Goal: Task Accomplishment & Management: Use online tool/utility

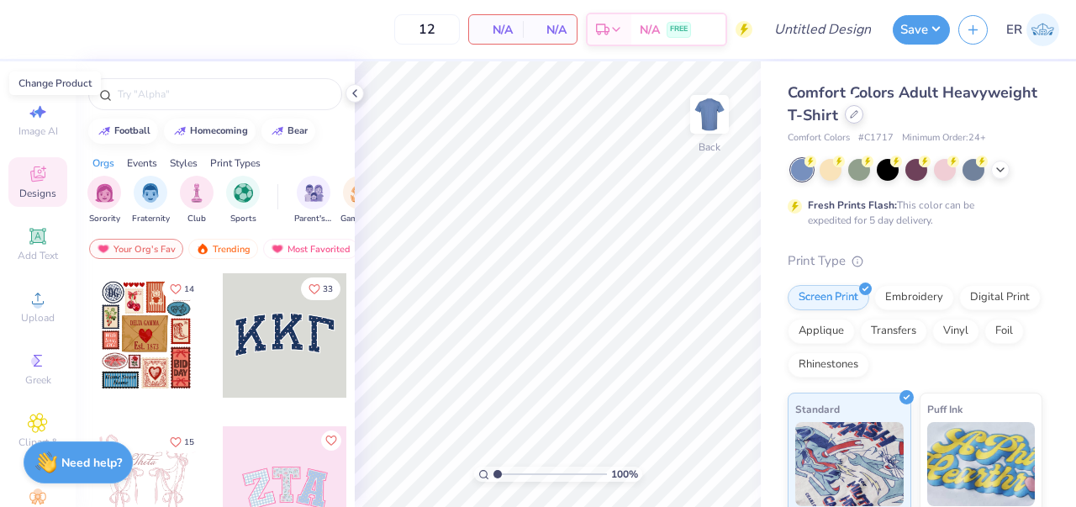
click at [855, 111] on icon at bounding box center [854, 114] width 8 height 8
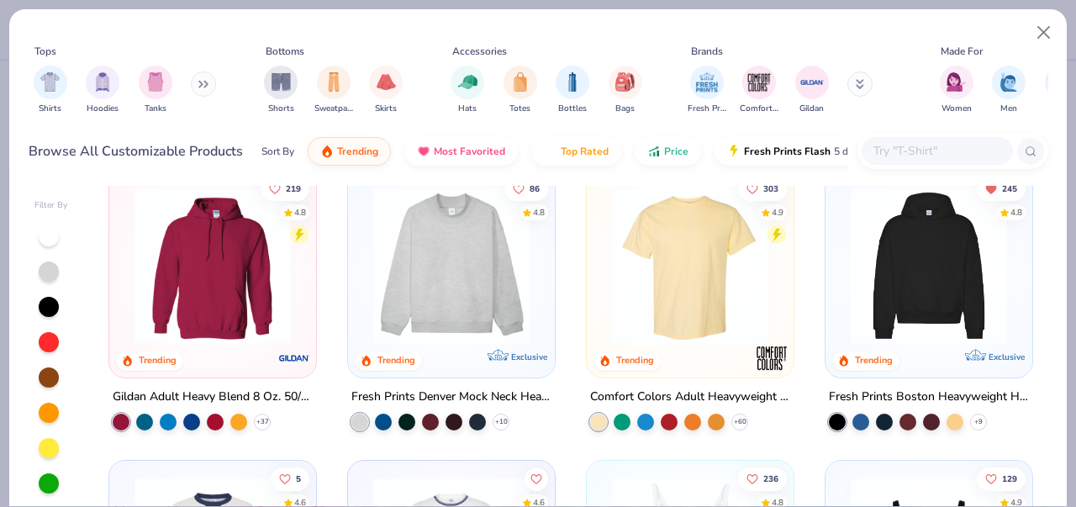
scroll to position [29, 0]
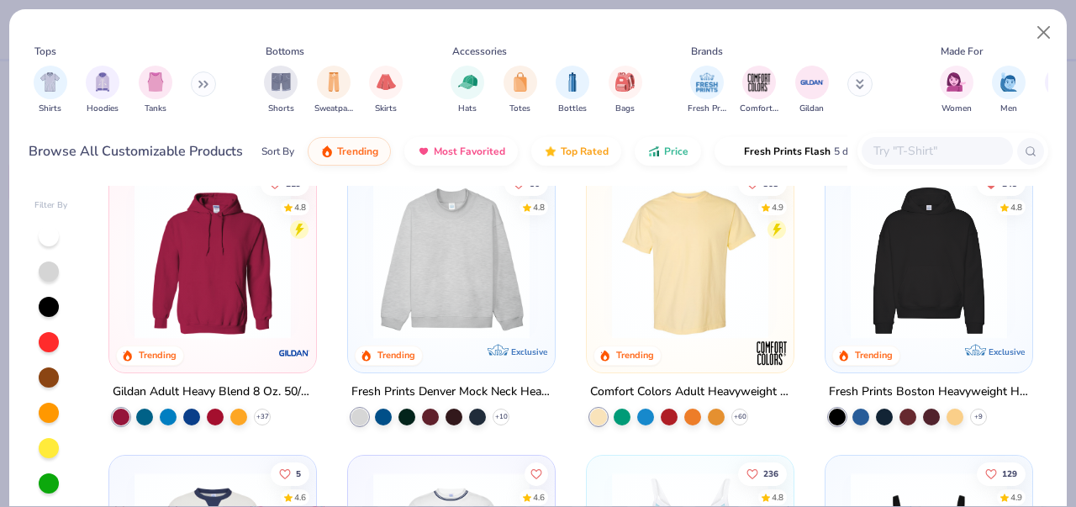
click at [198, 79] on button at bounding box center [203, 83] width 25 height 25
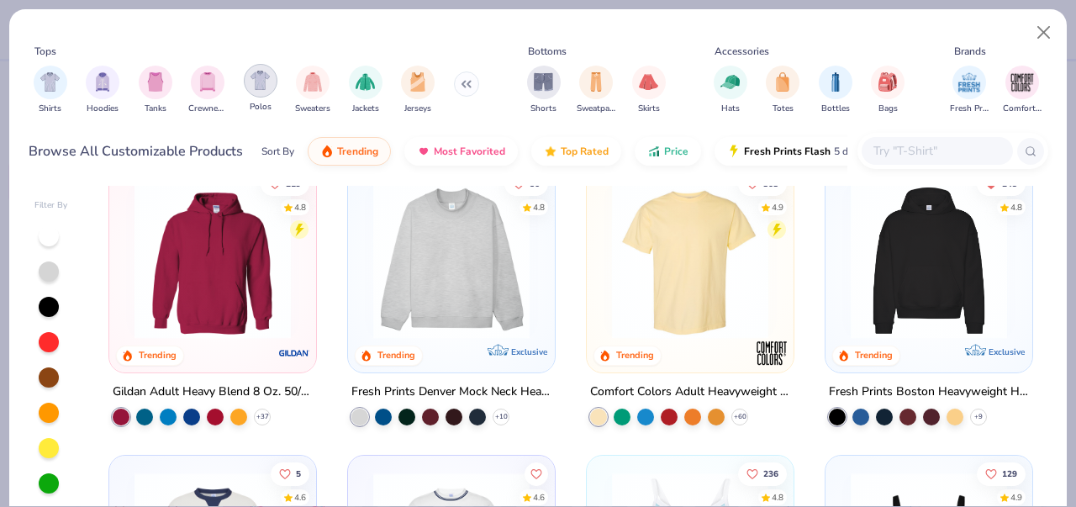
click at [267, 79] on img "filter for Polos" at bounding box center [260, 80] width 19 height 19
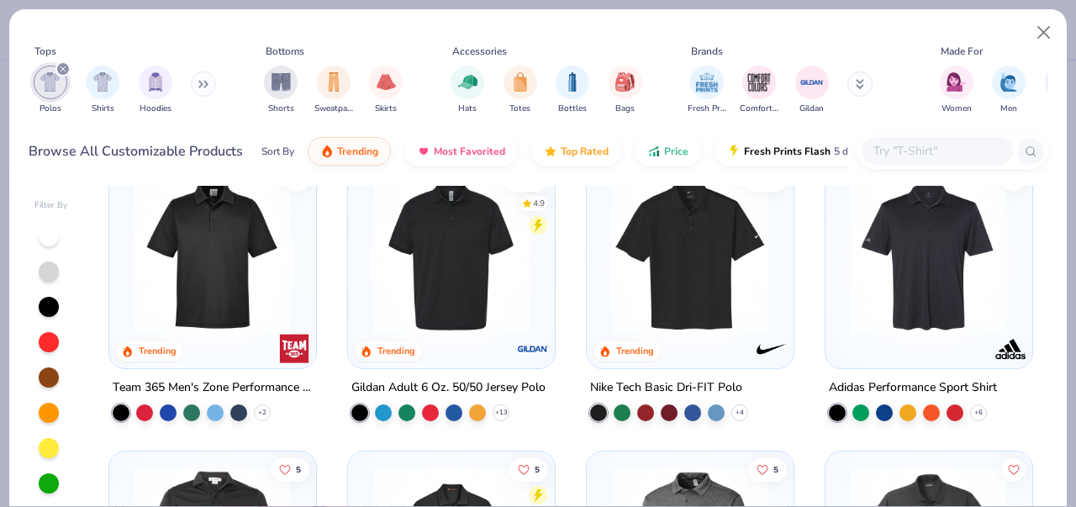
scroll to position [34, 0]
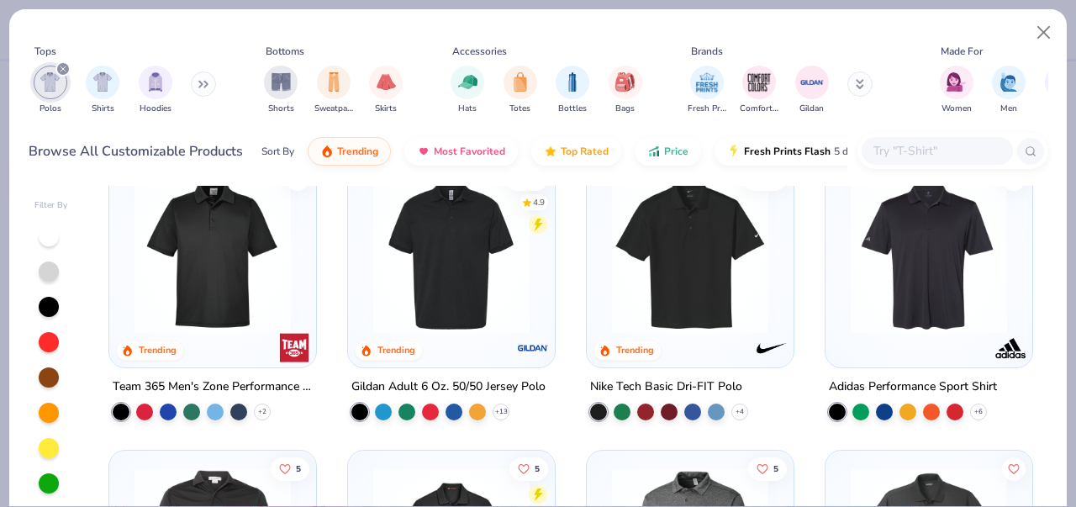
click at [921, 145] on input "text" at bounding box center [936, 150] width 129 height 19
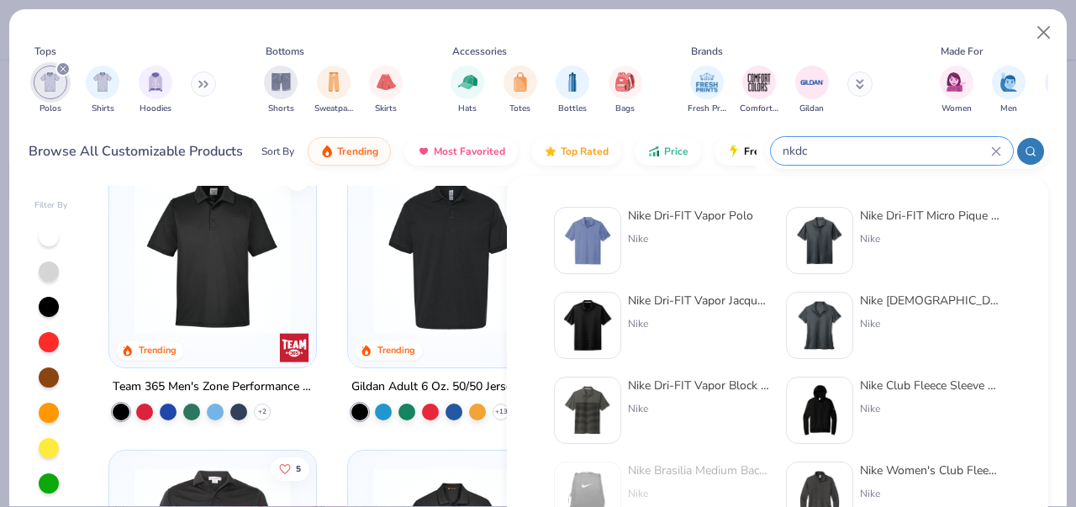
type input "nkdc"
click at [695, 212] on div "Nike Dri-FIT Vapor Polo" at bounding box center [690, 216] width 125 height 18
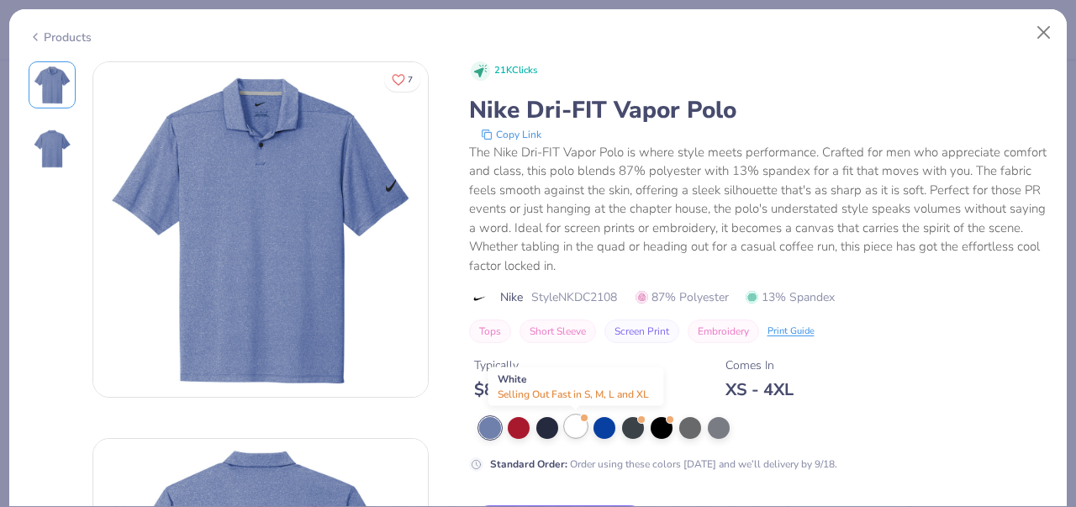
click at [578, 430] on div at bounding box center [576, 426] width 22 height 22
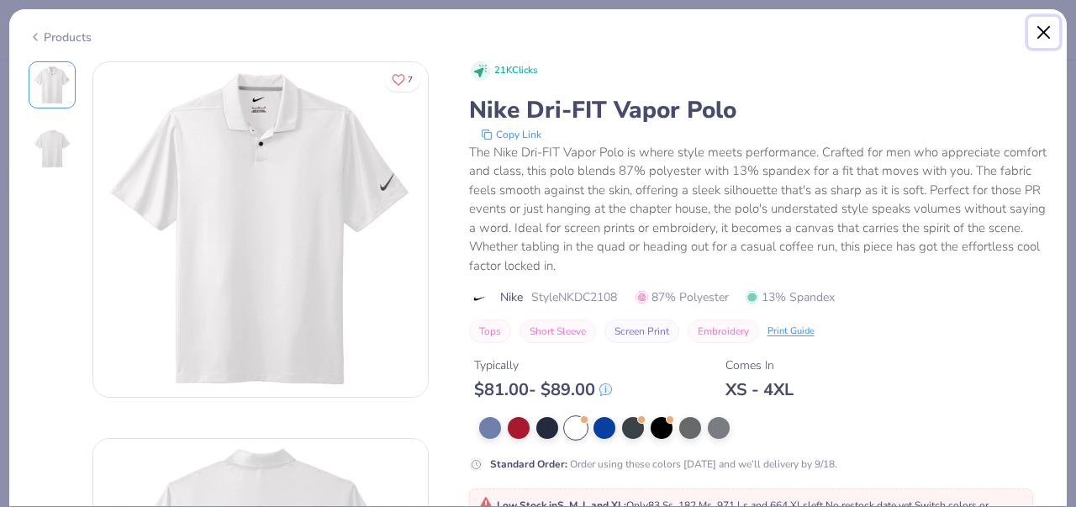
click at [1045, 34] on button "Close" at bounding box center [1044, 33] width 32 height 32
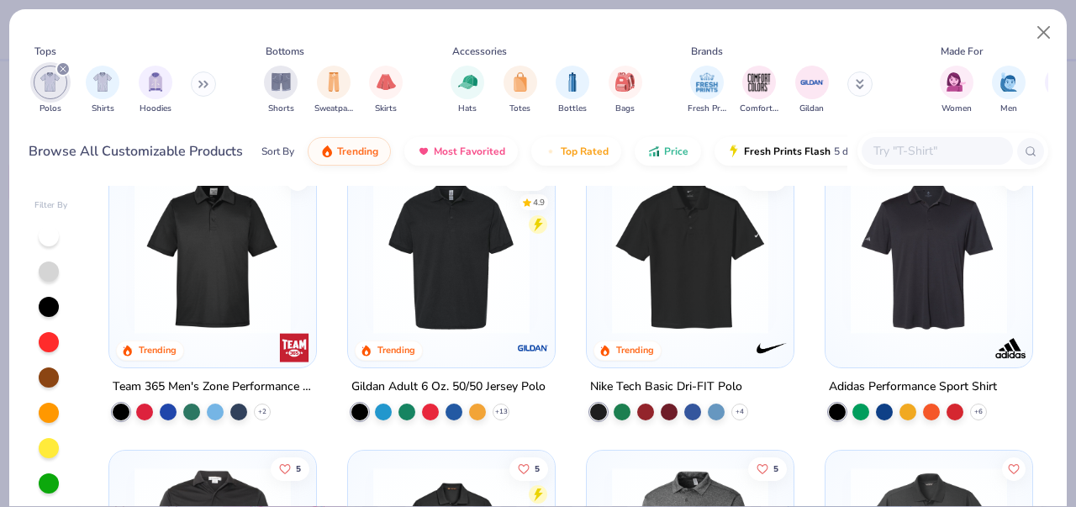
scroll to position [49, 0]
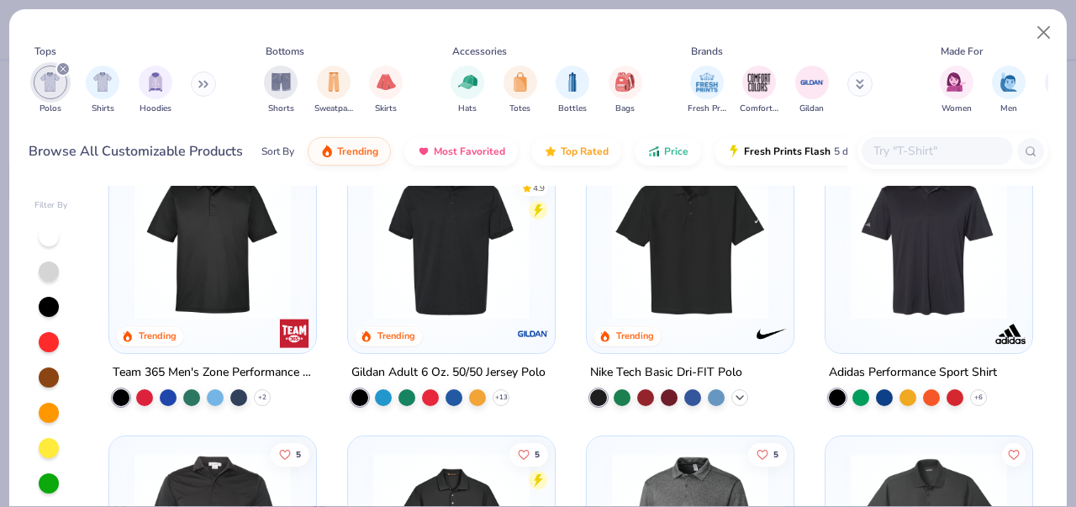
click at [739, 391] on icon at bounding box center [739, 397] width 13 height 13
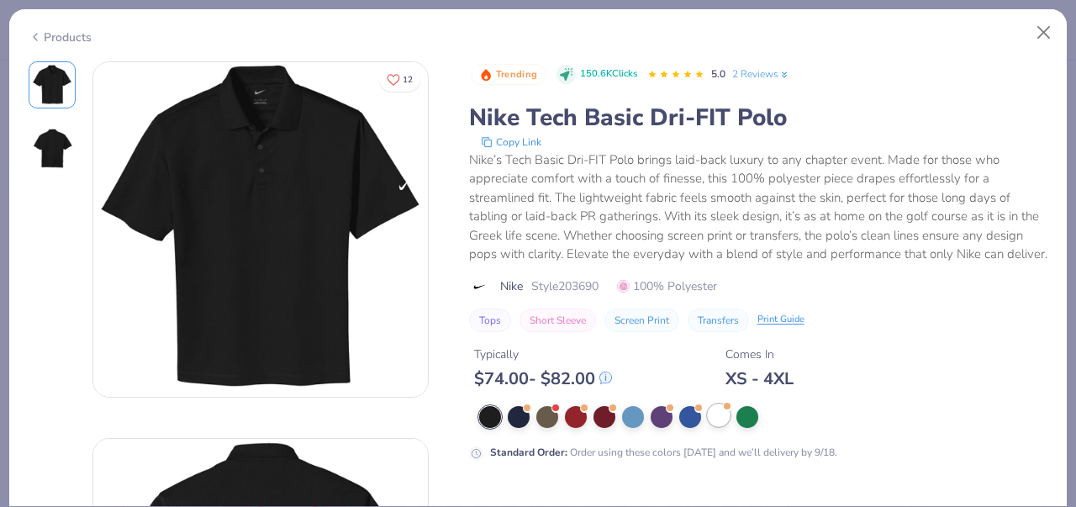
click at [721, 423] on div at bounding box center [719, 415] width 22 height 22
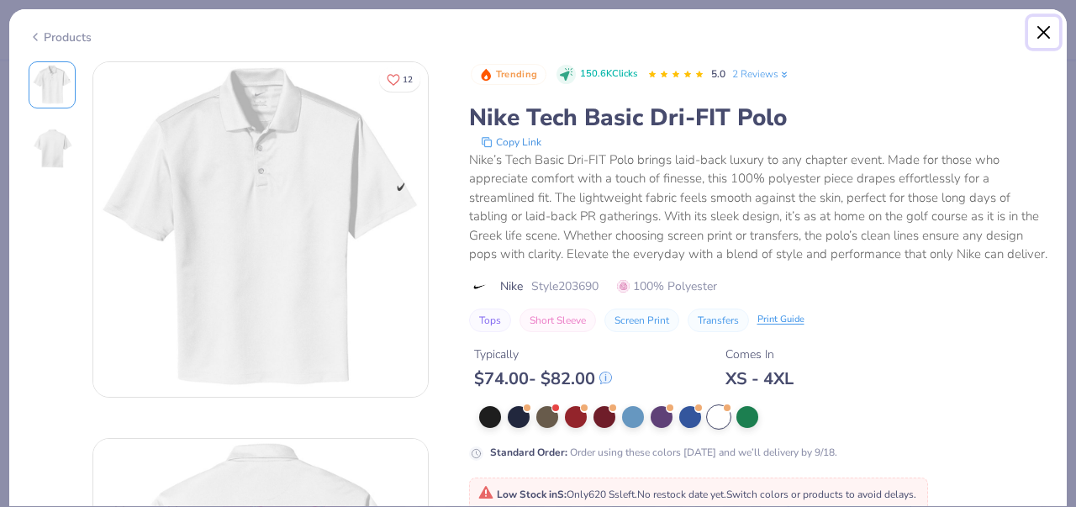
click at [1037, 29] on button "Close" at bounding box center [1044, 33] width 32 height 32
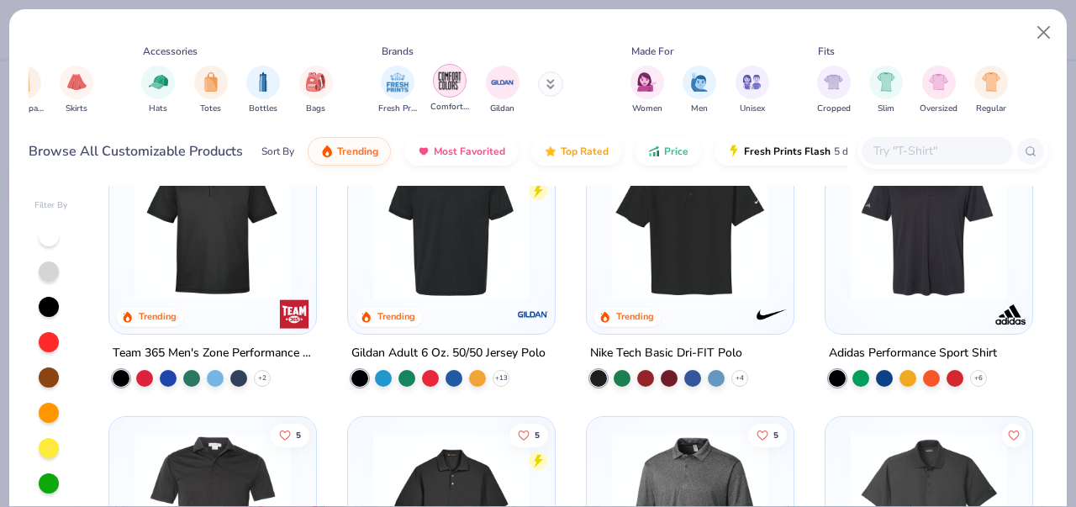
scroll to position [0, 381]
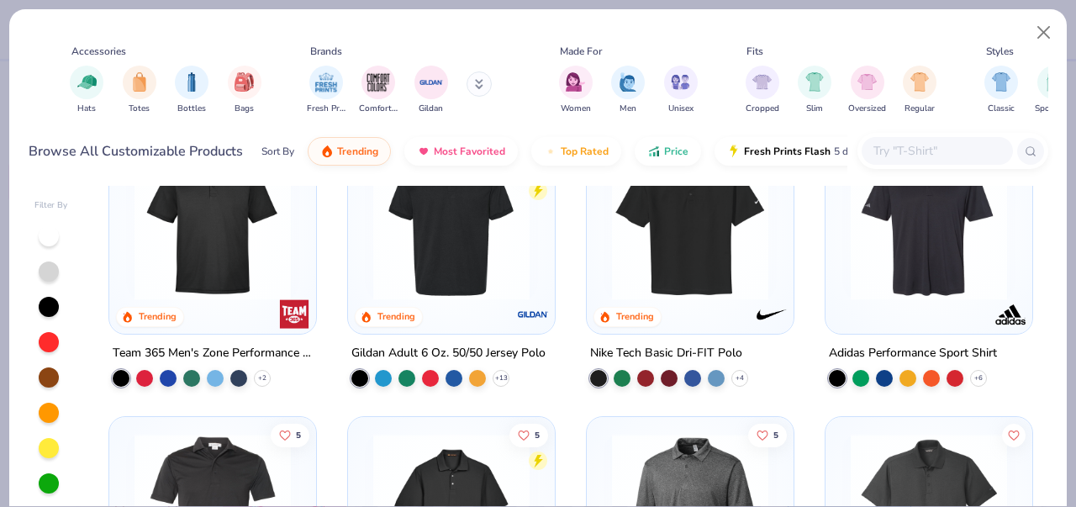
click at [478, 77] on button at bounding box center [479, 83] width 25 height 25
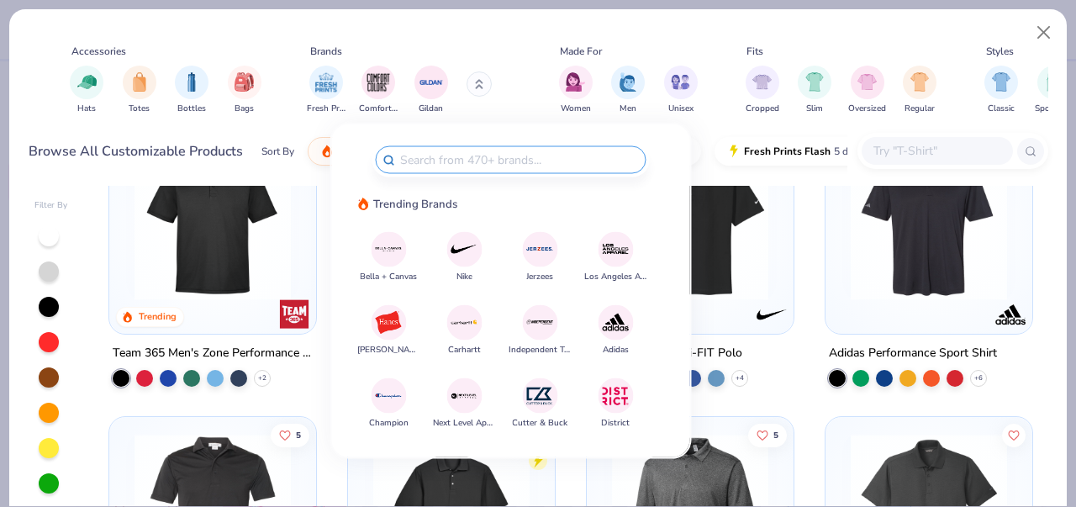
click at [458, 241] on img at bounding box center [464, 249] width 29 height 29
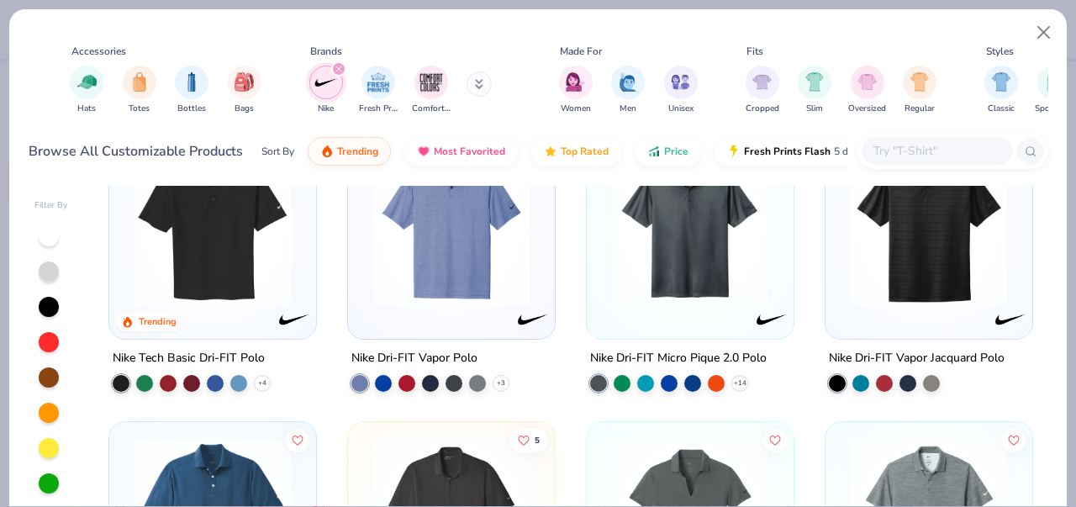
scroll to position [55, 0]
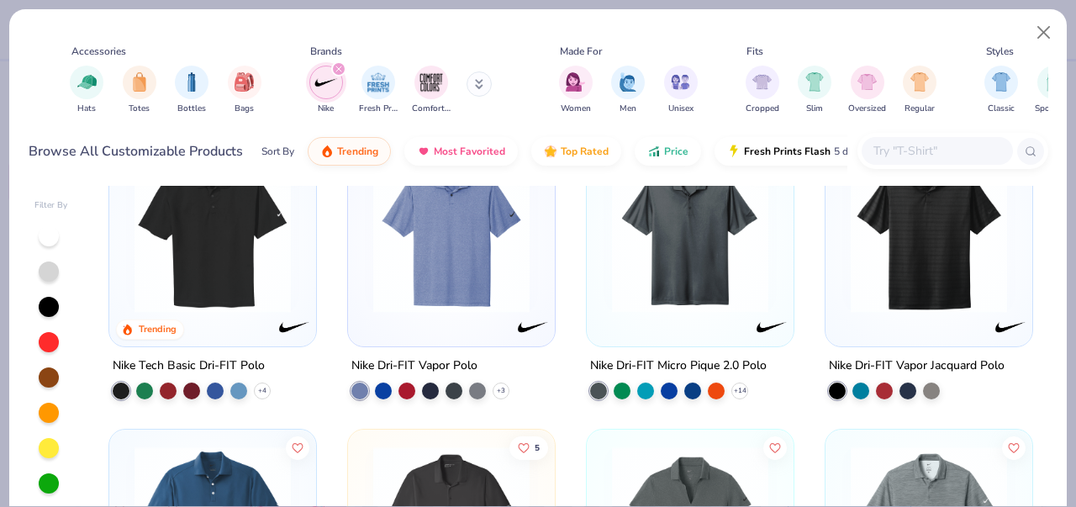
click at [231, 279] on img at bounding box center [212, 234] width 173 height 156
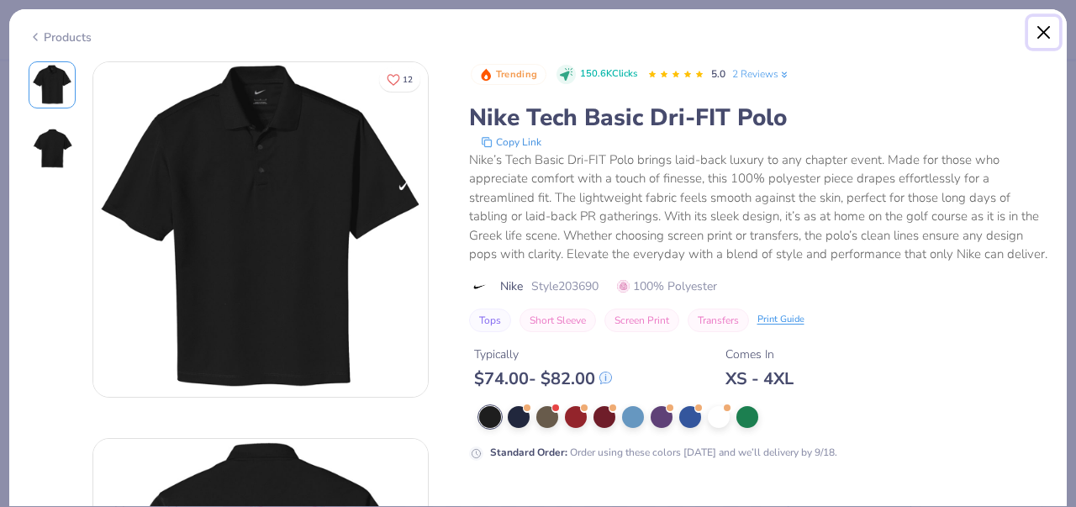
click at [1044, 24] on button "Close" at bounding box center [1044, 33] width 32 height 32
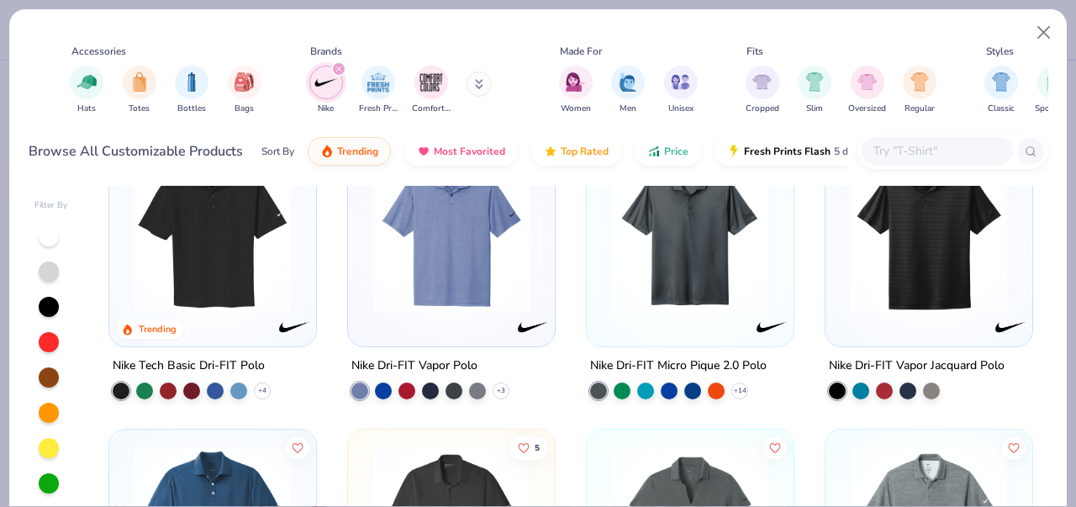
click at [443, 304] on img at bounding box center [451, 234] width 173 height 156
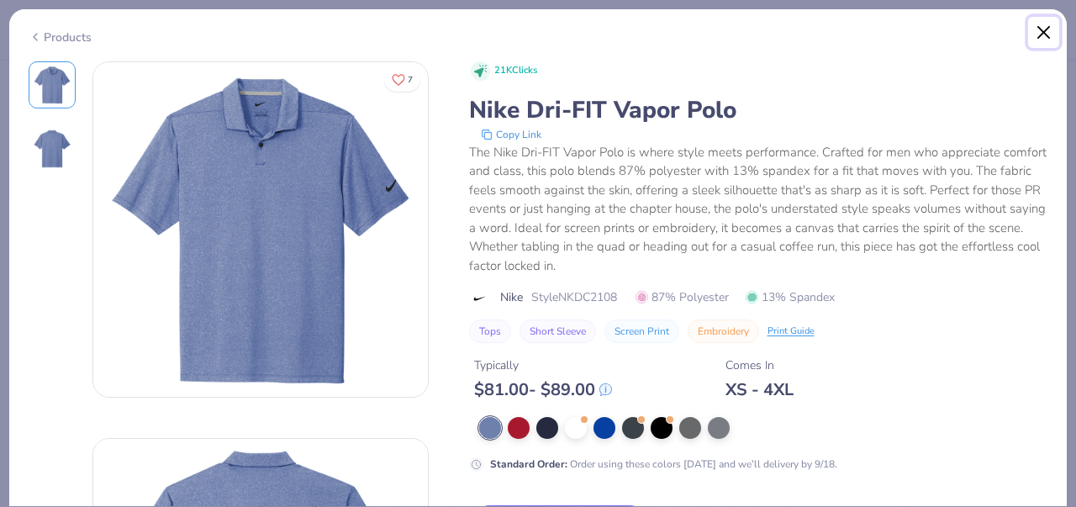
click at [1043, 28] on button "Close" at bounding box center [1044, 33] width 32 height 32
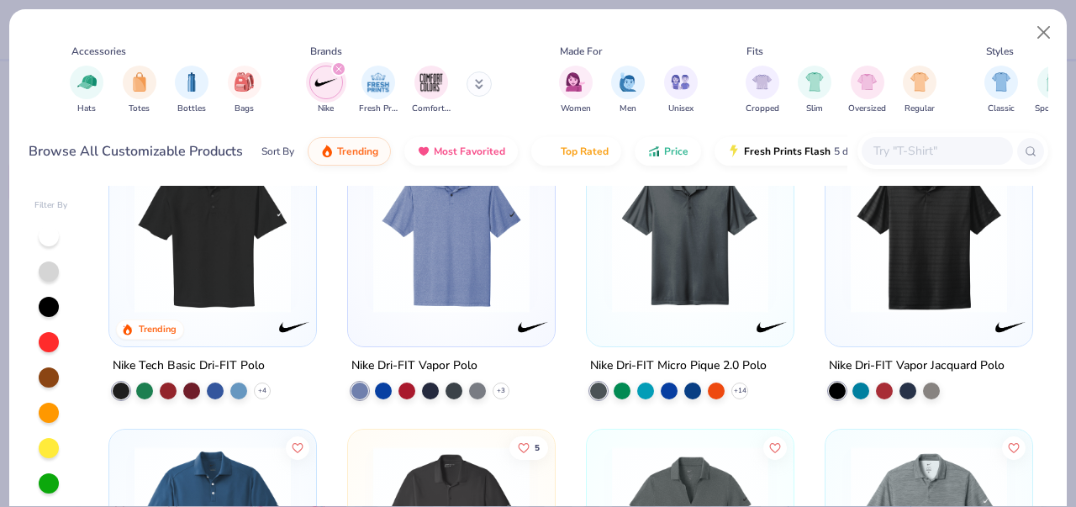
click at [717, 335] on div "10" at bounding box center [690, 243] width 207 height 207
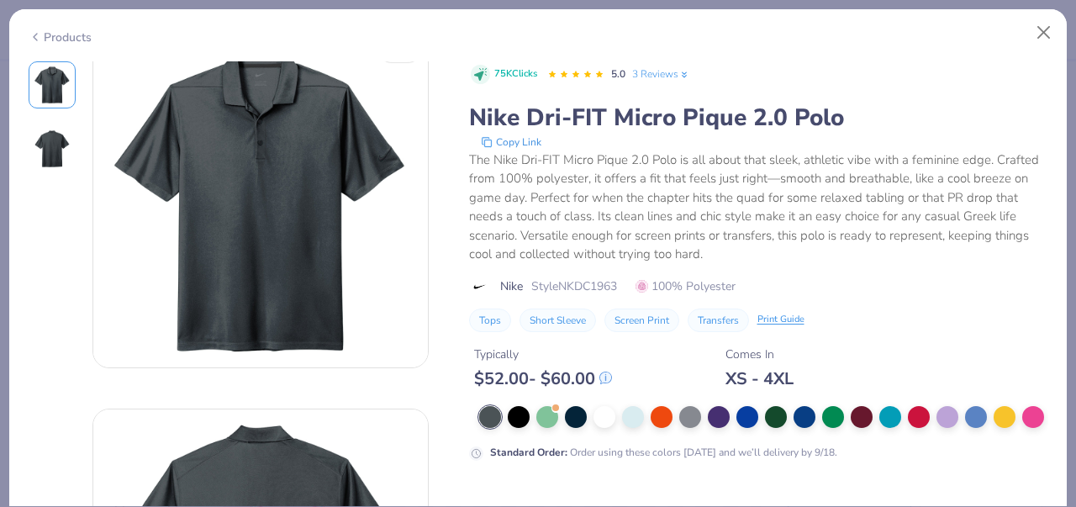
scroll to position [56, 0]
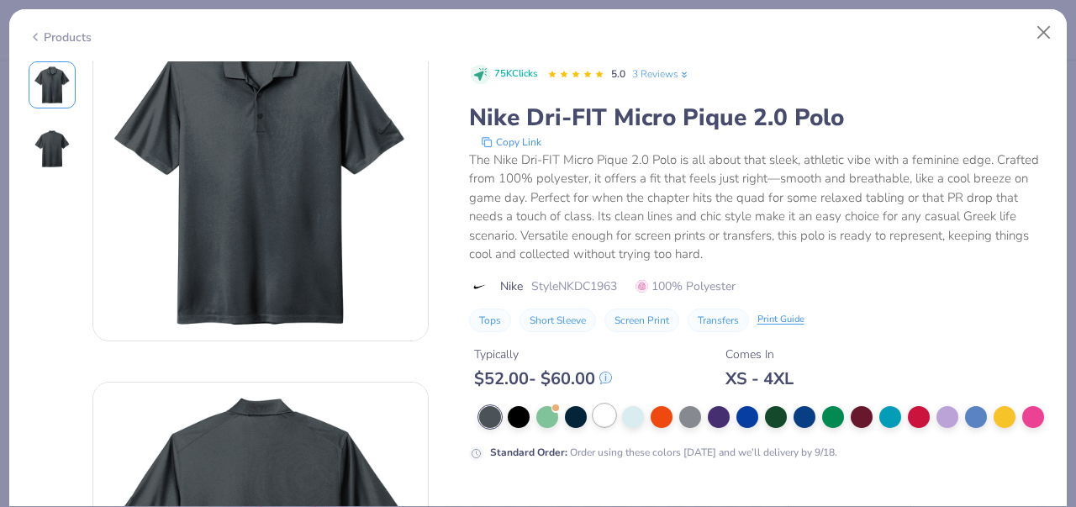
click at [608, 414] on div at bounding box center [605, 415] width 22 height 22
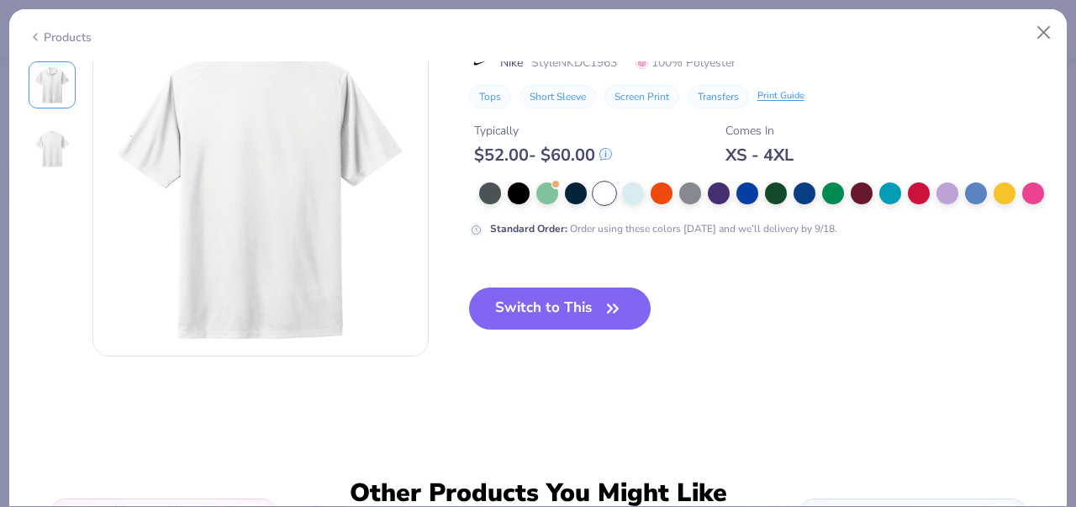
scroll to position [448, 0]
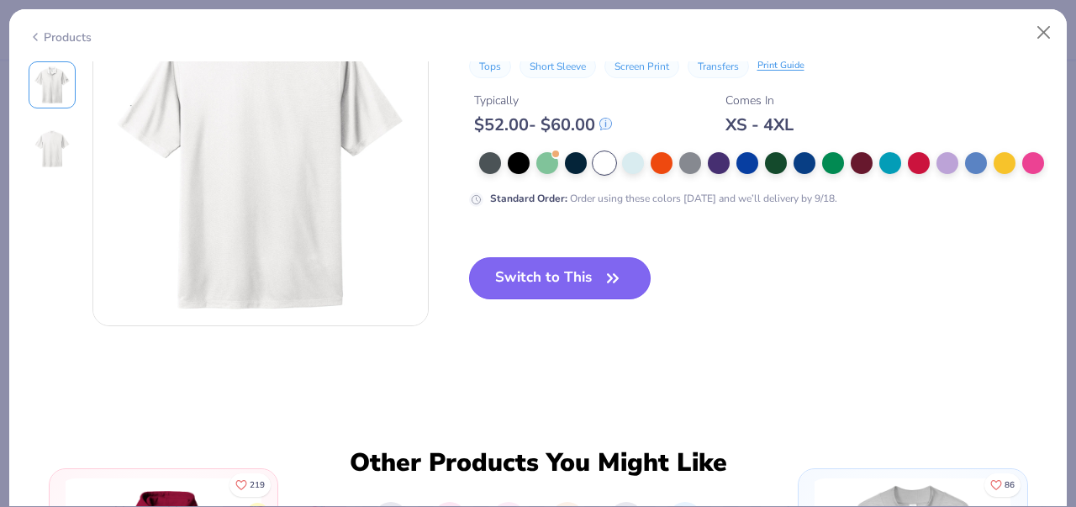
click at [590, 267] on button "Switch to This" at bounding box center [560, 278] width 182 height 42
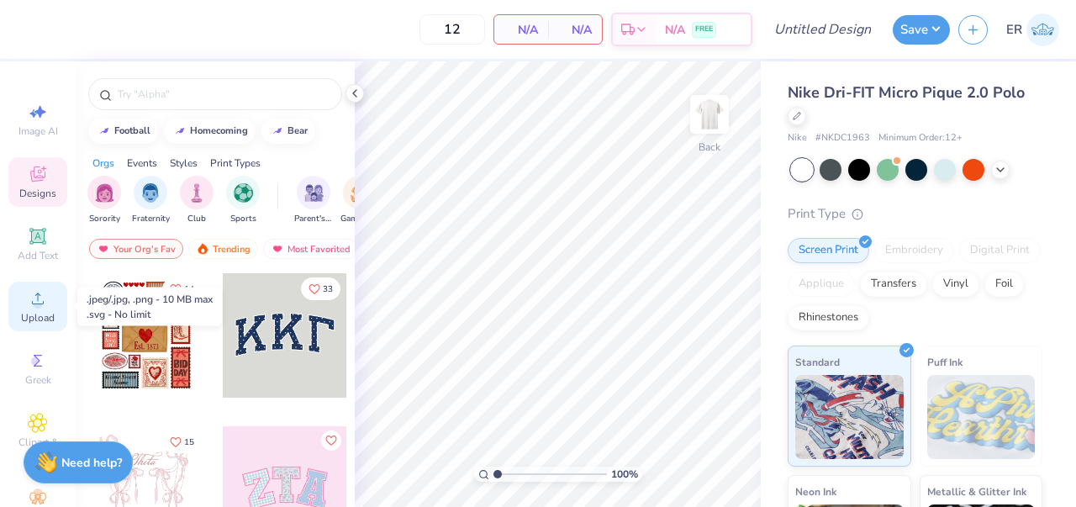
click at [30, 303] on icon at bounding box center [38, 298] width 20 height 20
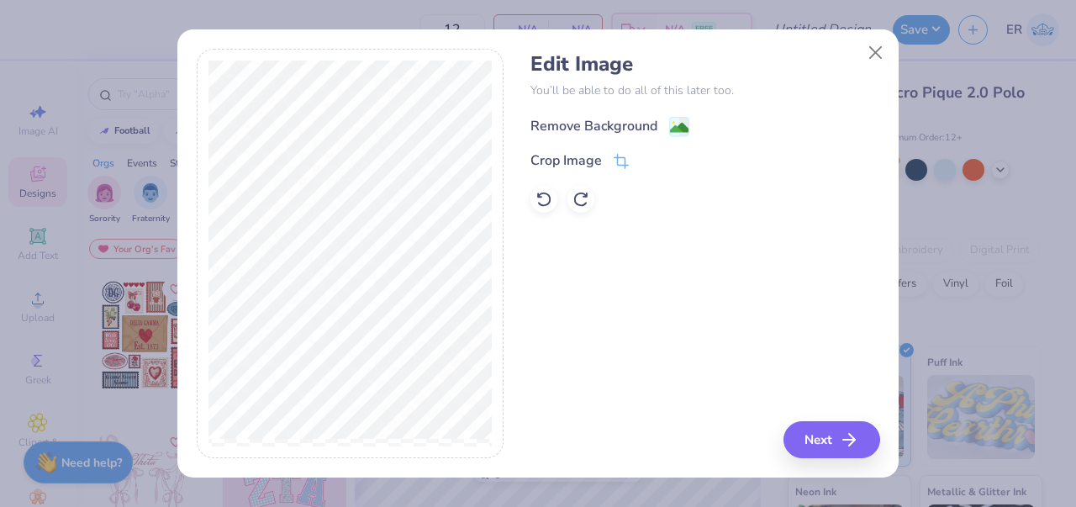
click at [622, 124] on div "Remove Background" at bounding box center [593, 126] width 127 height 20
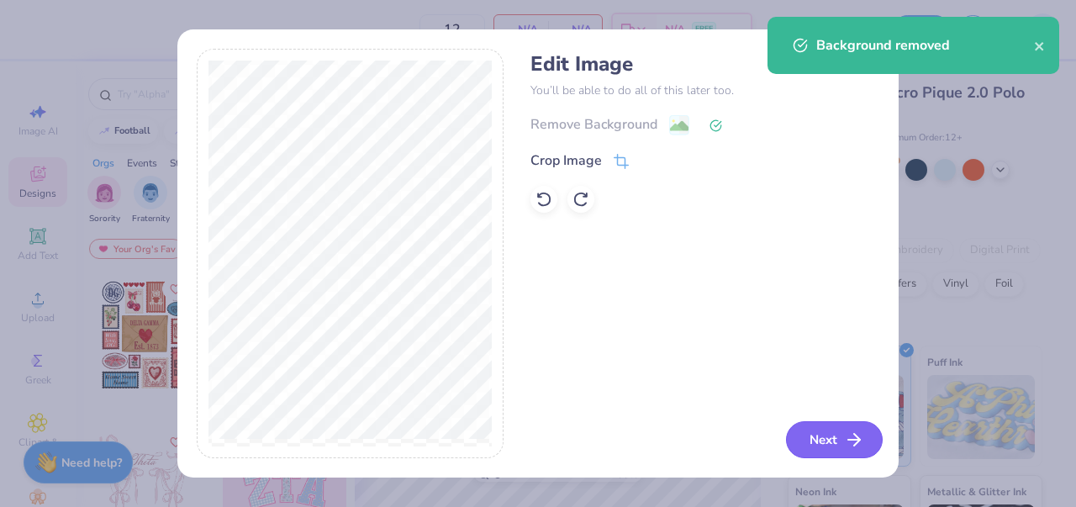
click at [834, 435] on button "Next" at bounding box center [834, 439] width 97 height 37
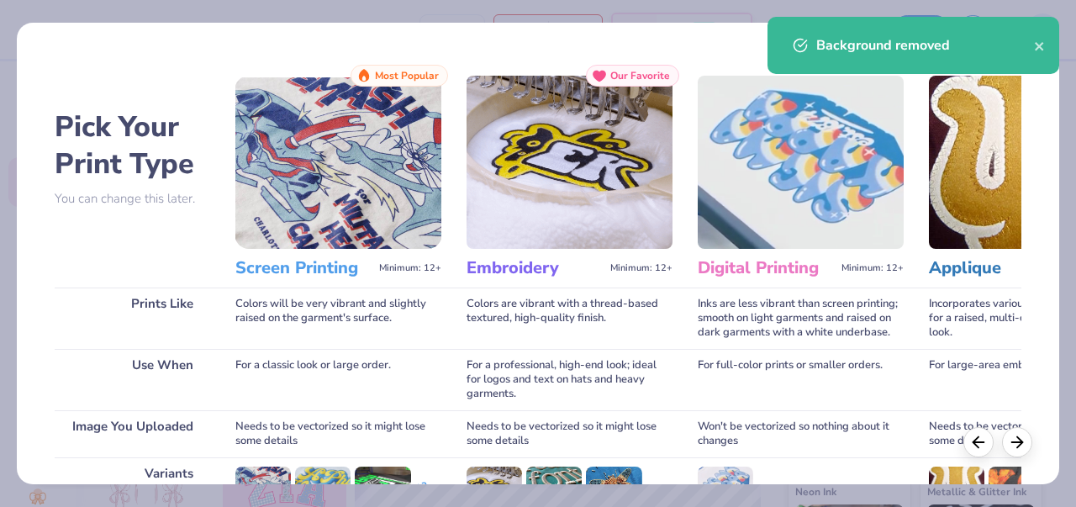
scroll to position [247, 0]
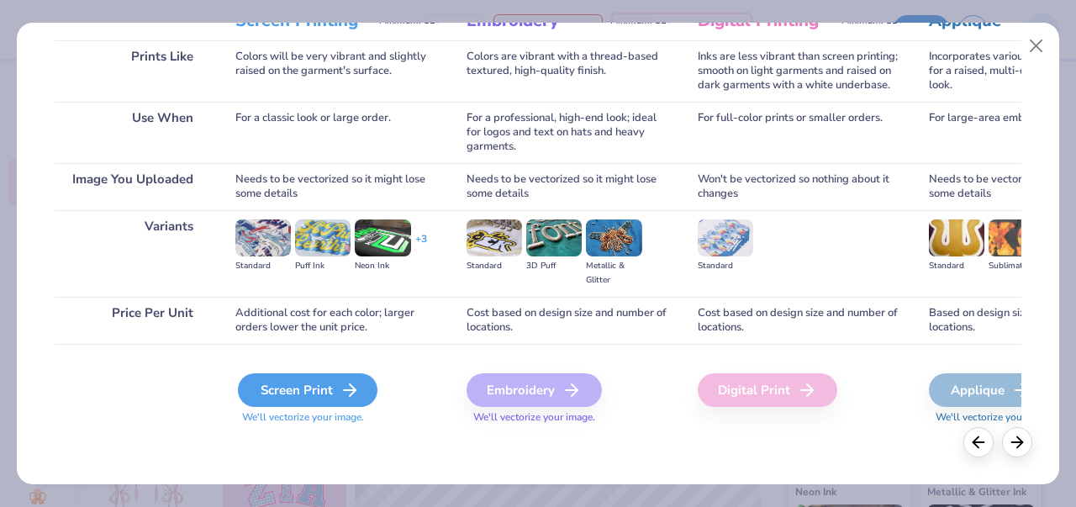
click at [315, 380] on div "Screen Print" at bounding box center [308, 390] width 140 height 34
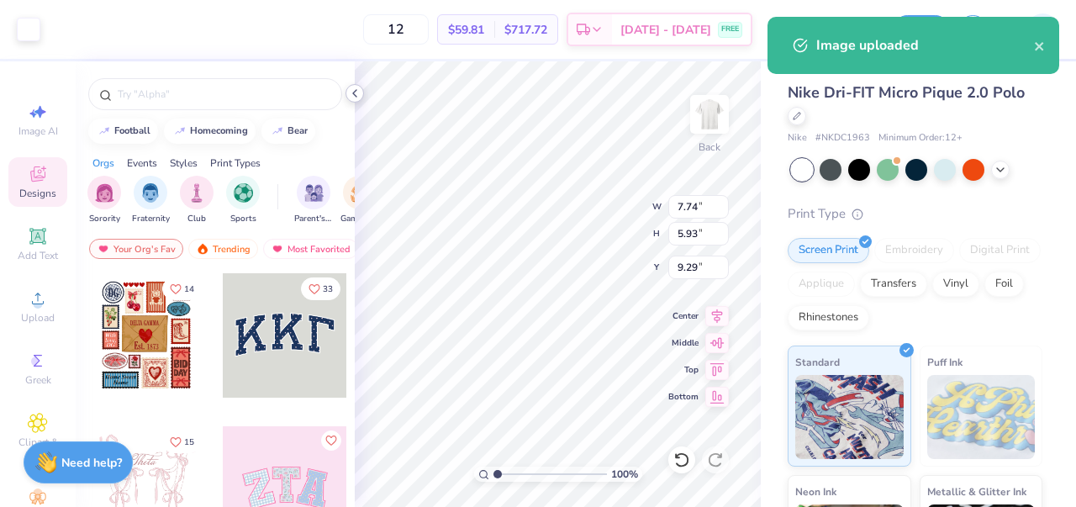
click at [356, 92] on icon at bounding box center [354, 93] width 13 height 13
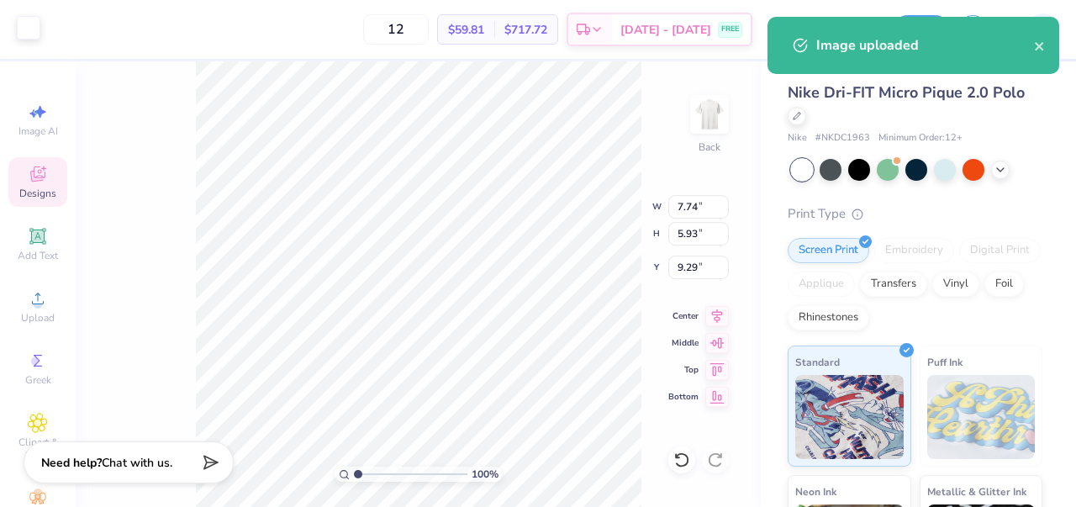
click at [29, 26] on div at bounding box center [29, 28] width 24 height 24
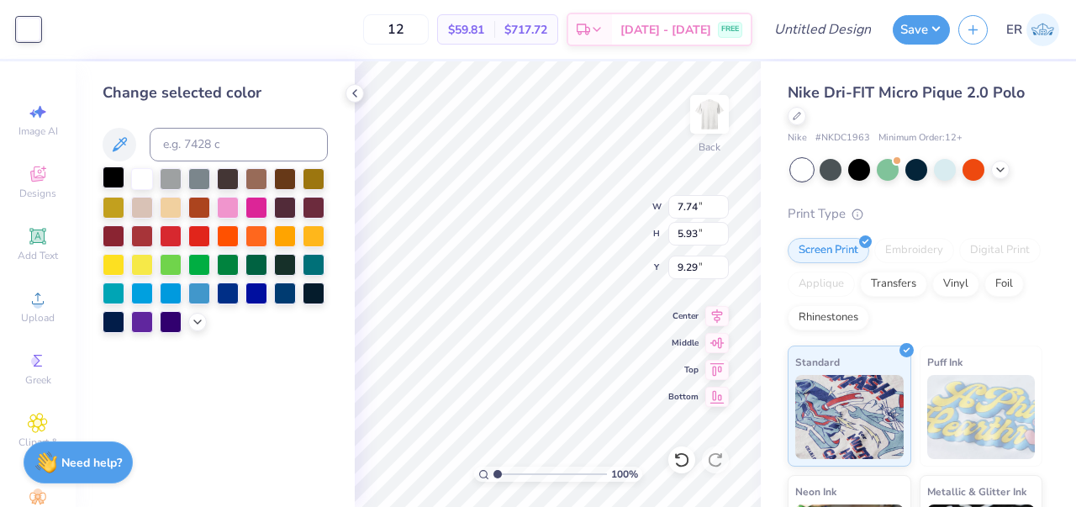
click at [119, 172] on div at bounding box center [114, 177] width 22 height 22
type input "5.19"
type input "3.98"
type input "1.48"
type input "3.56"
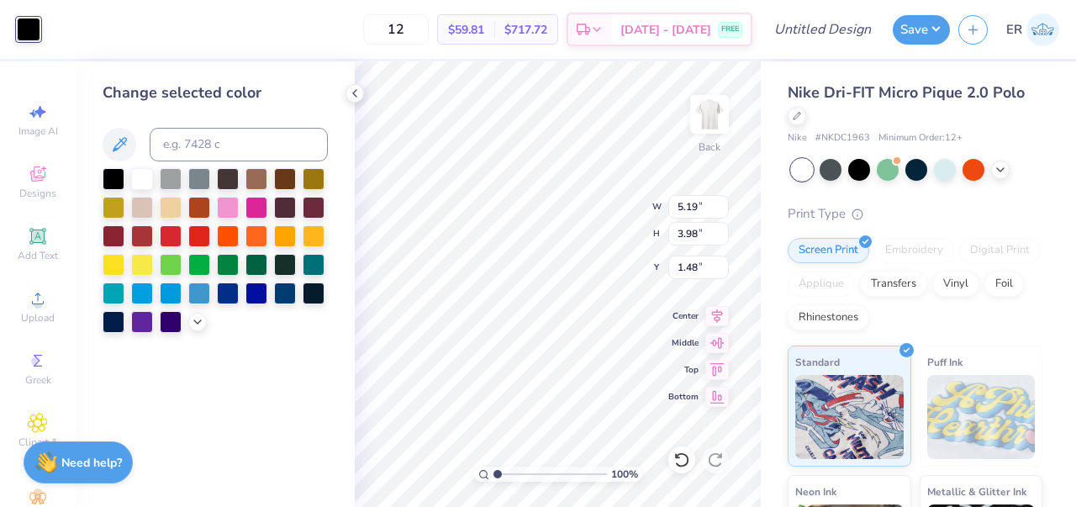
type input "2.73"
type input "1.64"
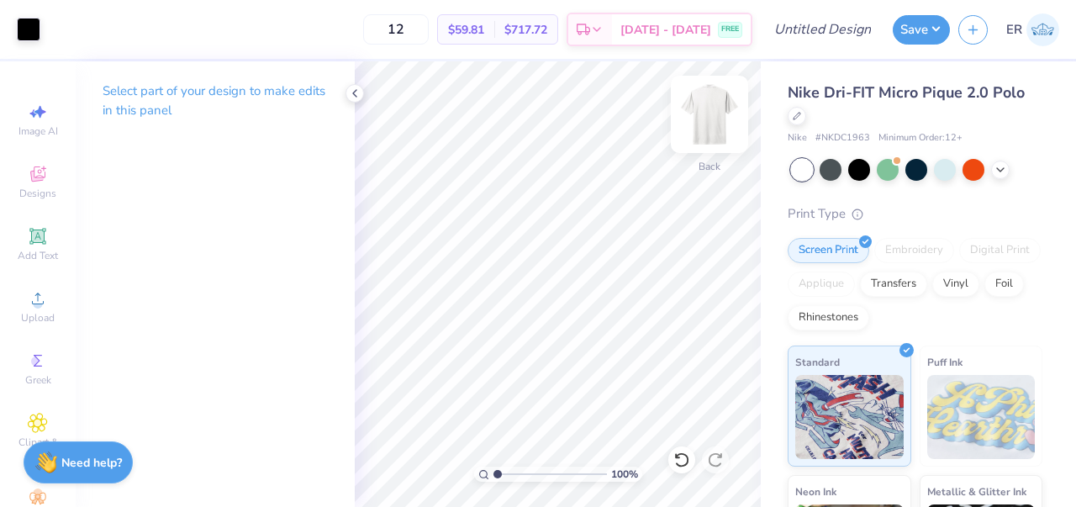
click at [705, 114] on img at bounding box center [709, 114] width 67 height 67
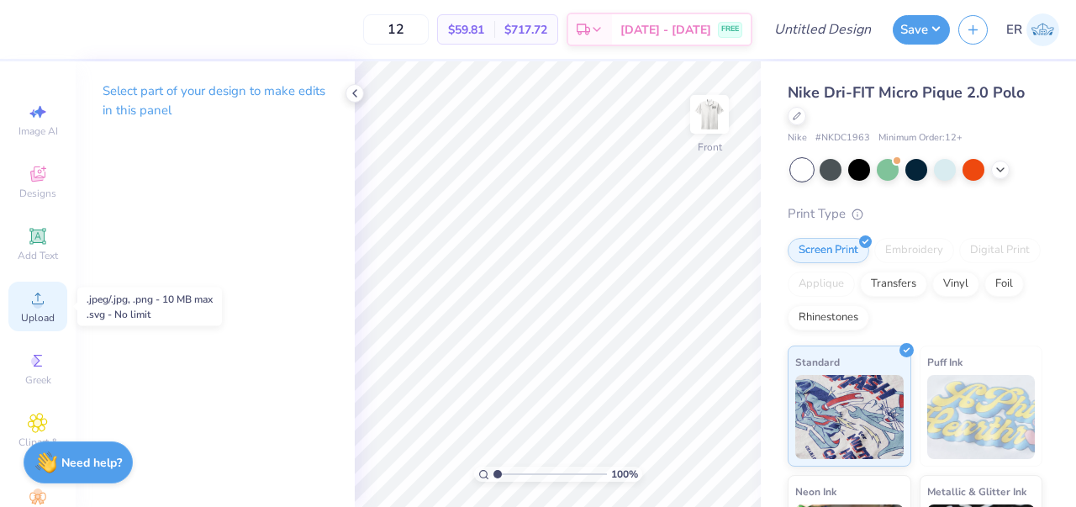
click at [51, 296] on div "Upload" at bounding box center [37, 307] width 59 height 50
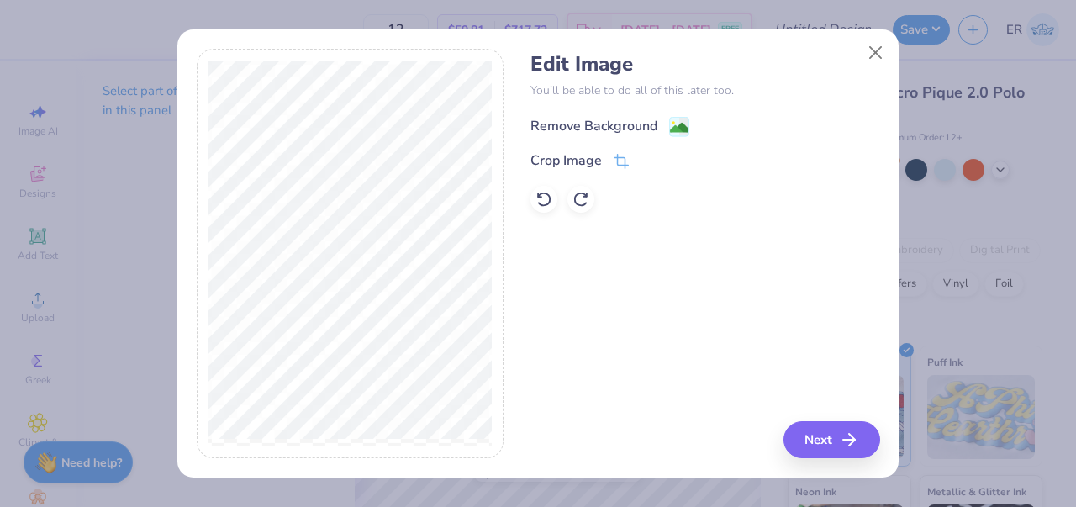
click at [615, 125] on div "Remove Background" at bounding box center [593, 126] width 127 height 20
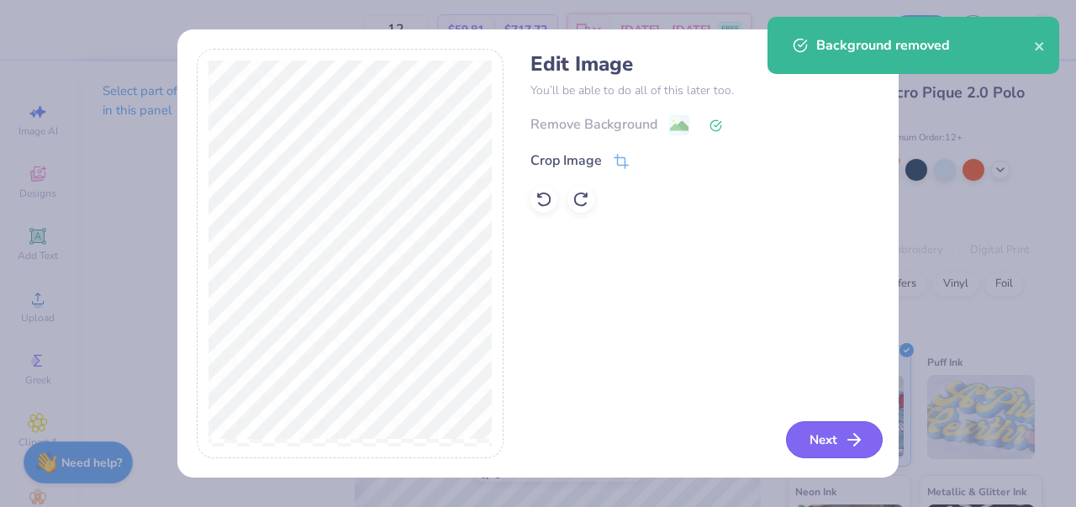
click at [842, 441] on button "Next" at bounding box center [834, 439] width 97 height 37
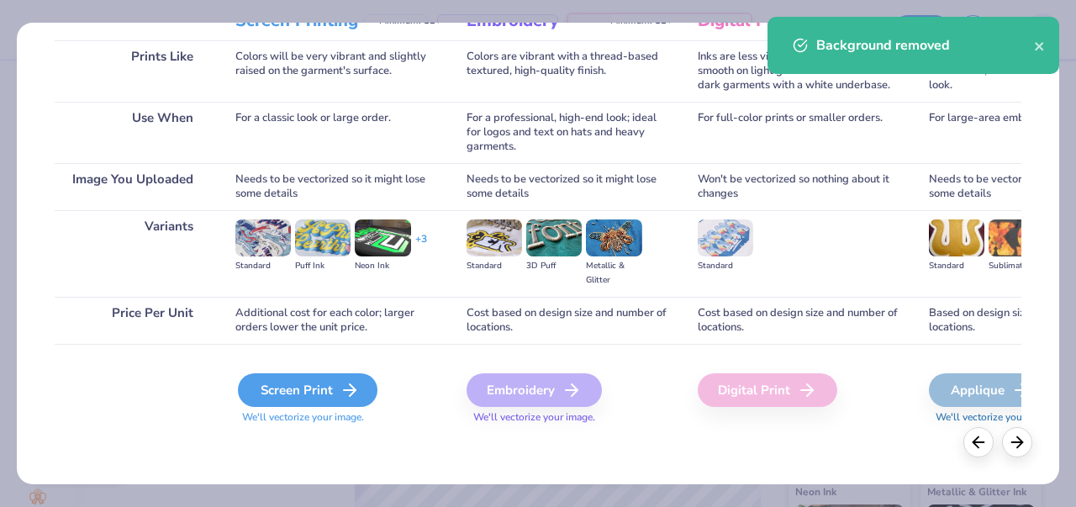
click at [333, 381] on div "Screen Print" at bounding box center [308, 390] width 140 height 34
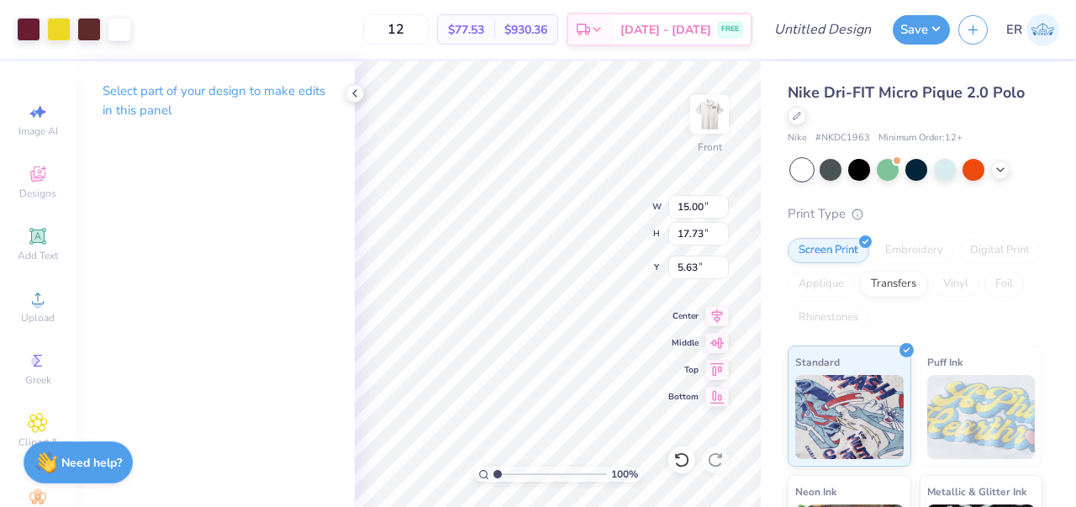
type input "3.98"
type input "4.70"
type input "3.00"
click at [714, 113] on img at bounding box center [709, 114] width 67 height 67
click at [705, 208] on input "3.56" at bounding box center [698, 207] width 61 height 24
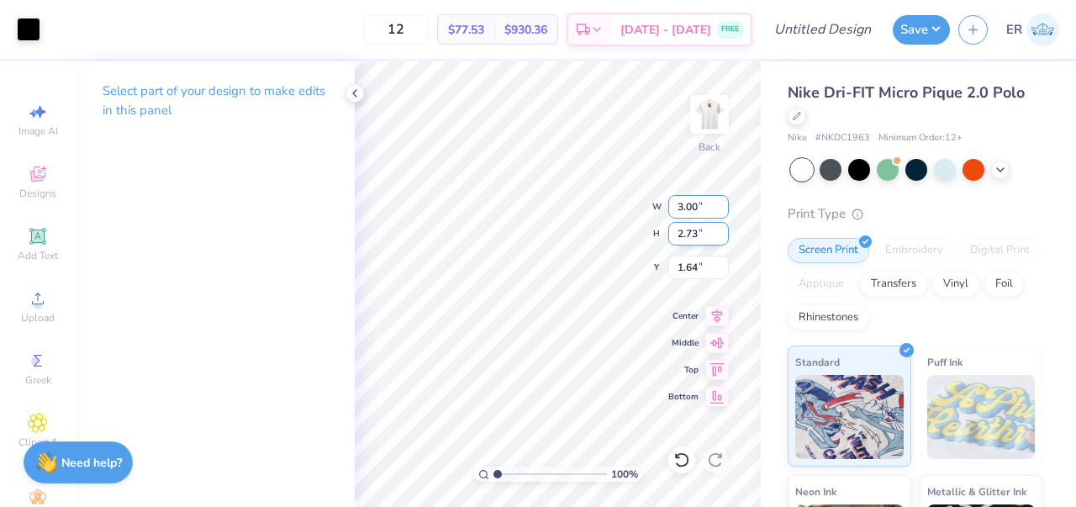
type input "3.00"
type input "2.30"
type input "1.85"
click at [698, 233] on input "2.30" at bounding box center [698, 234] width 61 height 24
type input "2.44"
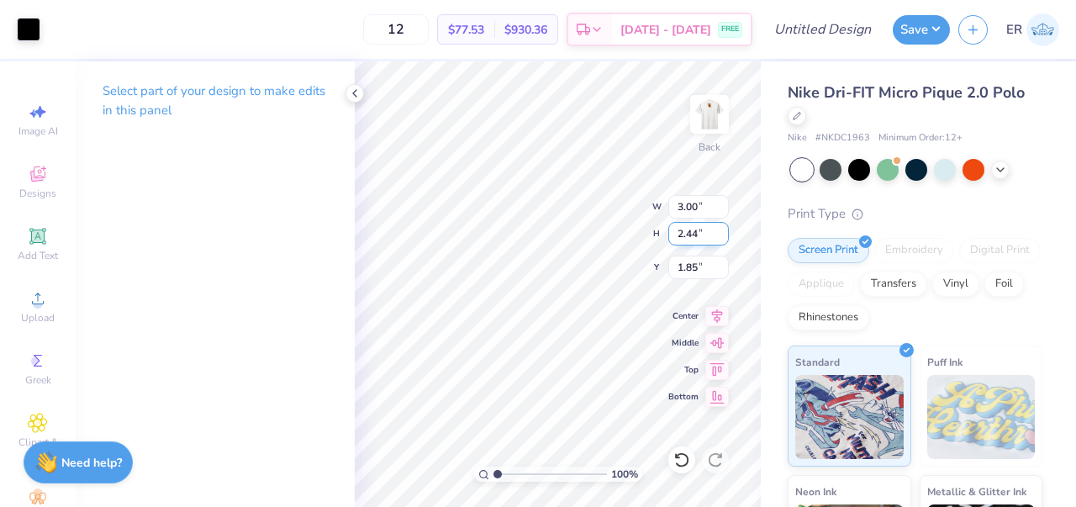
type input "3.18"
type input "1.78"
click at [699, 266] on input "1.78" at bounding box center [698, 268] width 61 height 24
type input "1"
type input "3.00"
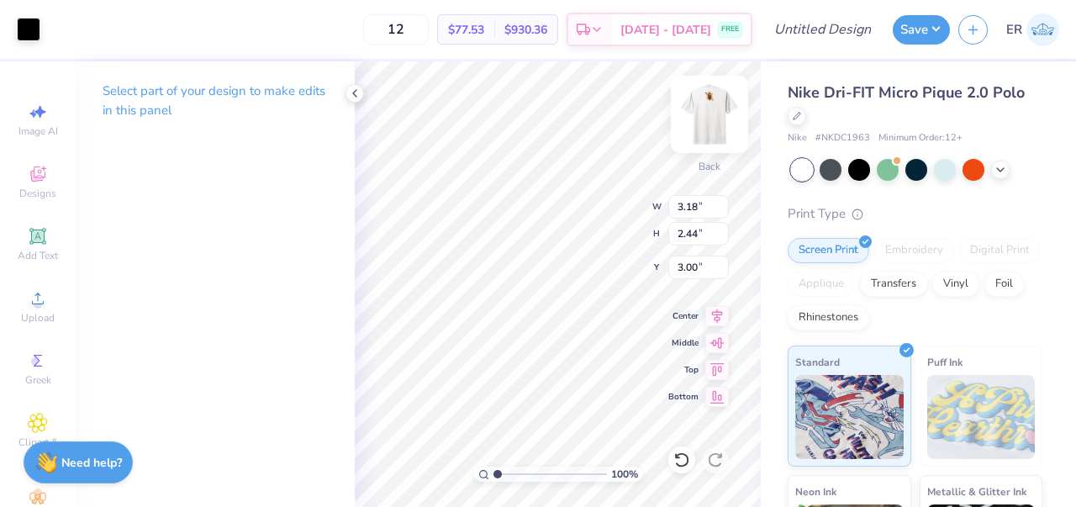
click at [704, 129] on img at bounding box center [709, 114] width 67 height 67
click at [701, 214] on input "3.98" at bounding box center [698, 207] width 61 height 24
type input "3"
type input "2.96"
type input "3.50"
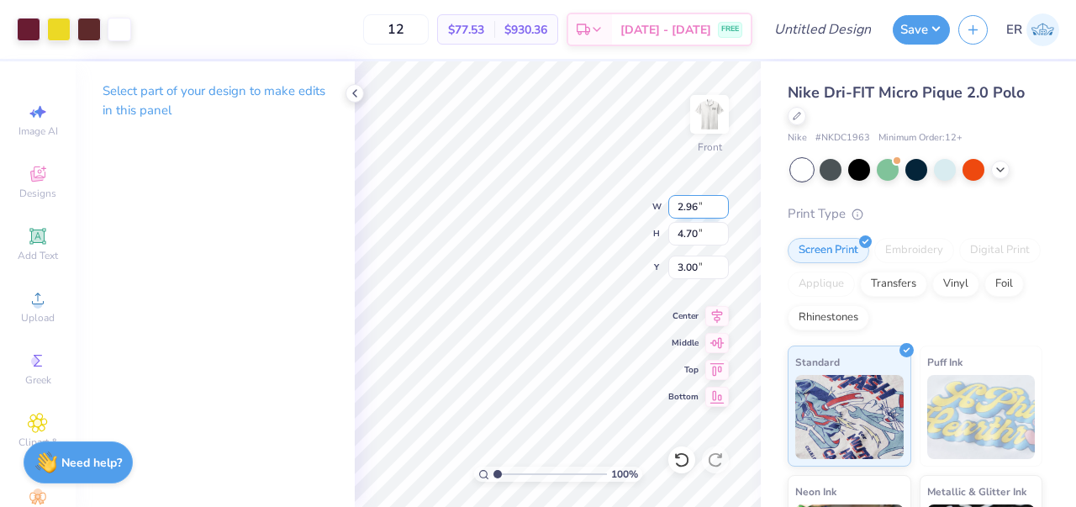
type input "3.60"
click at [697, 231] on input "3.50" at bounding box center [698, 234] width 61 height 24
type input "3"
type input "2.54"
type input "3.00"
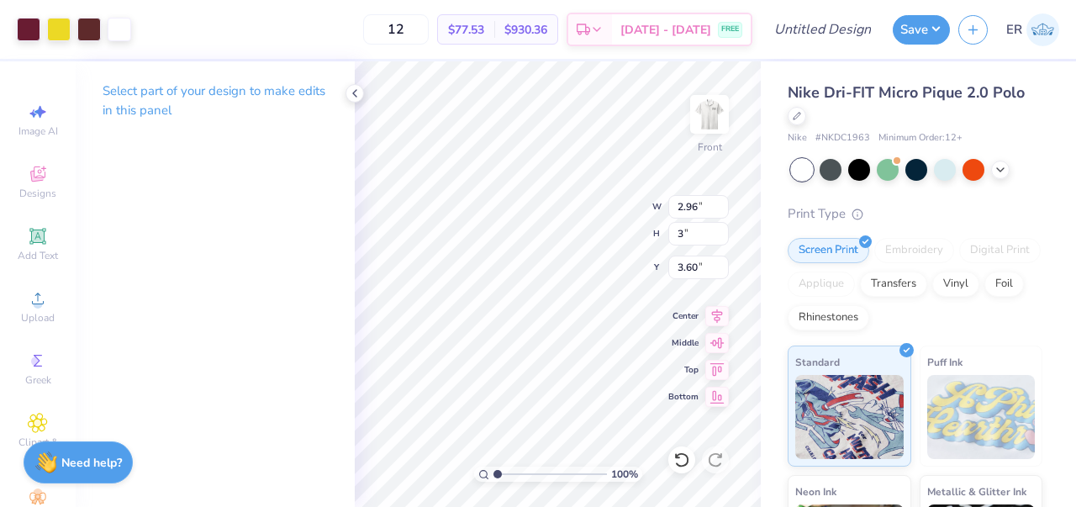
type input "3.85"
type input "3.50"
type input "2.96"
click at [698, 267] on input "3.60" at bounding box center [698, 268] width 61 height 24
type input "3"
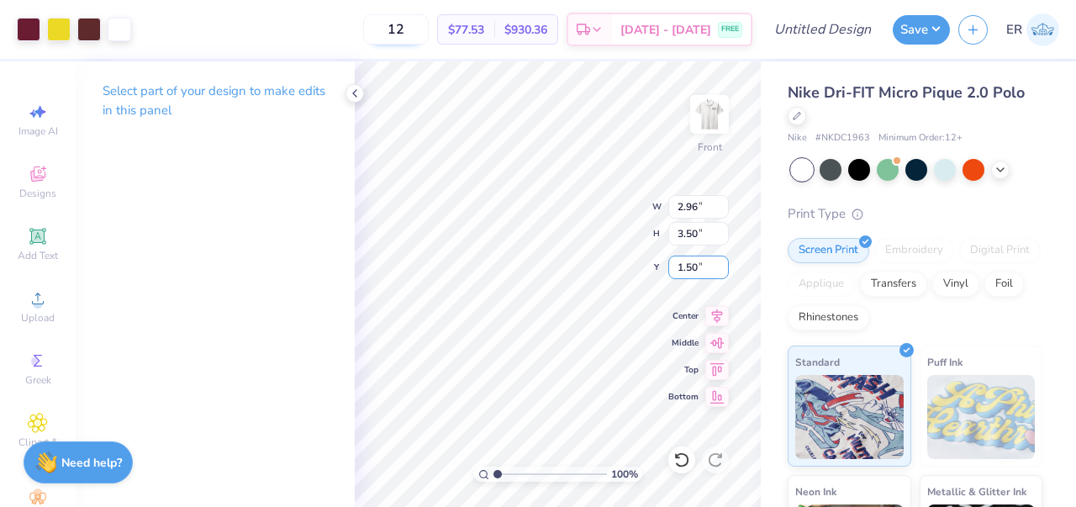
type input "1.50"
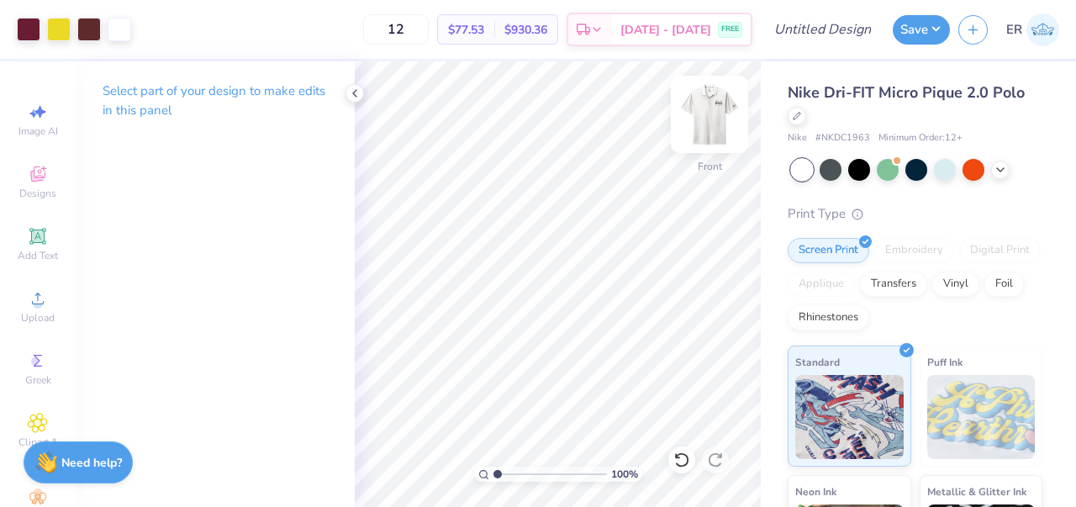
click at [711, 118] on img at bounding box center [709, 114] width 67 height 67
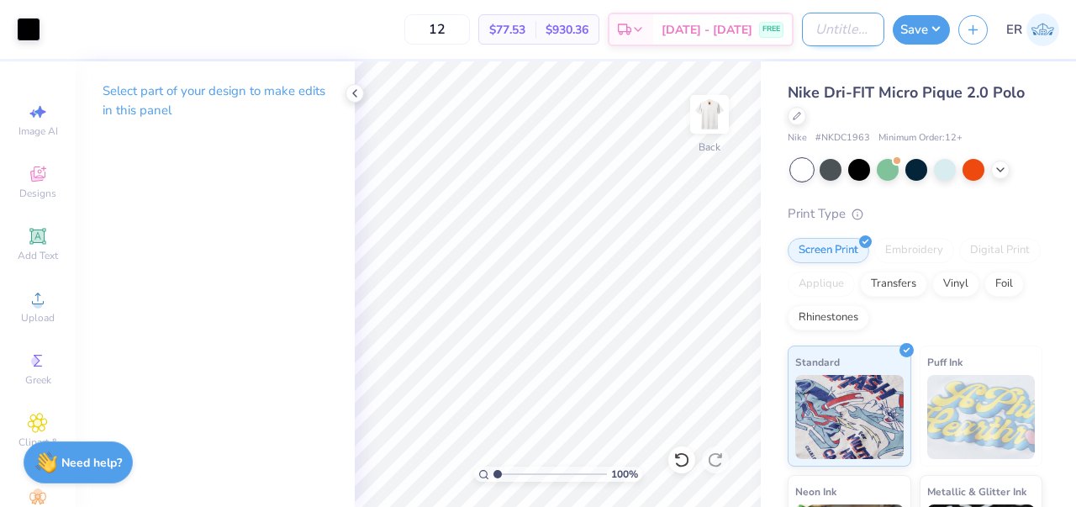
click at [846, 26] on input "Design Title" at bounding box center [843, 30] width 82 height 34
type input "Beta White Nike Polo"
click at [929, 18] on button "Save" at bounding box center [921, 27] width 57 height 29
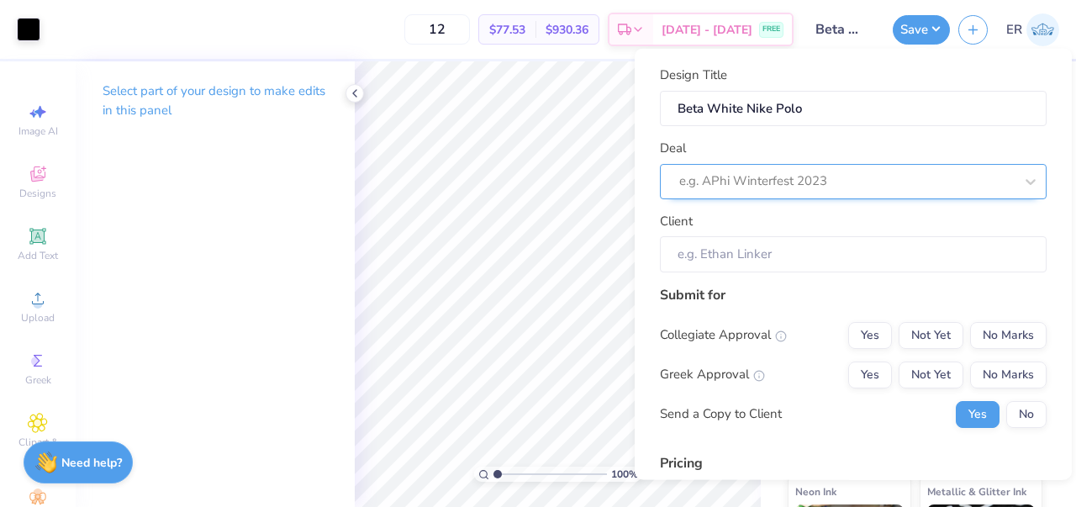
click at [805, 177] on div at bounding box center [846, 181] width 335 height 23
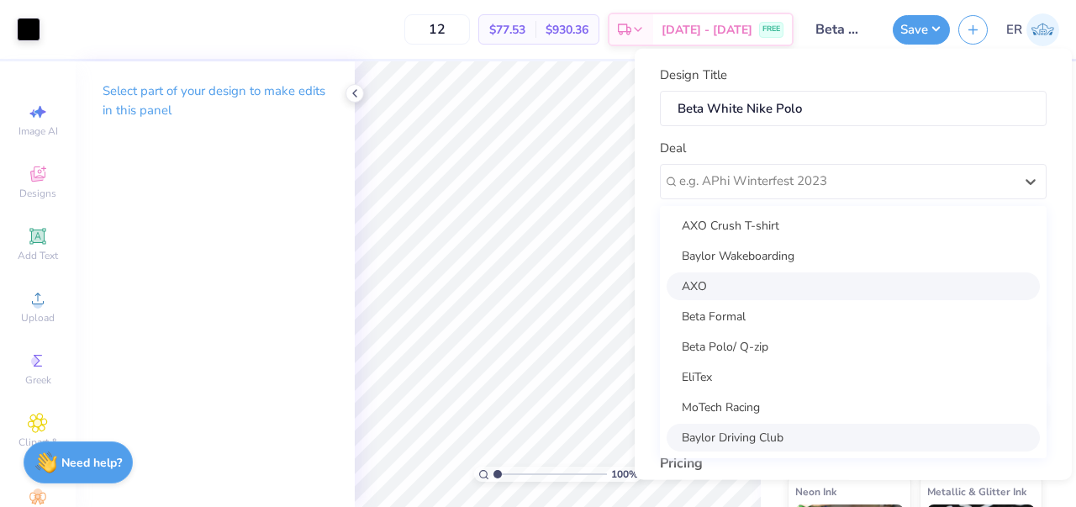
scroll to position [152, 0]
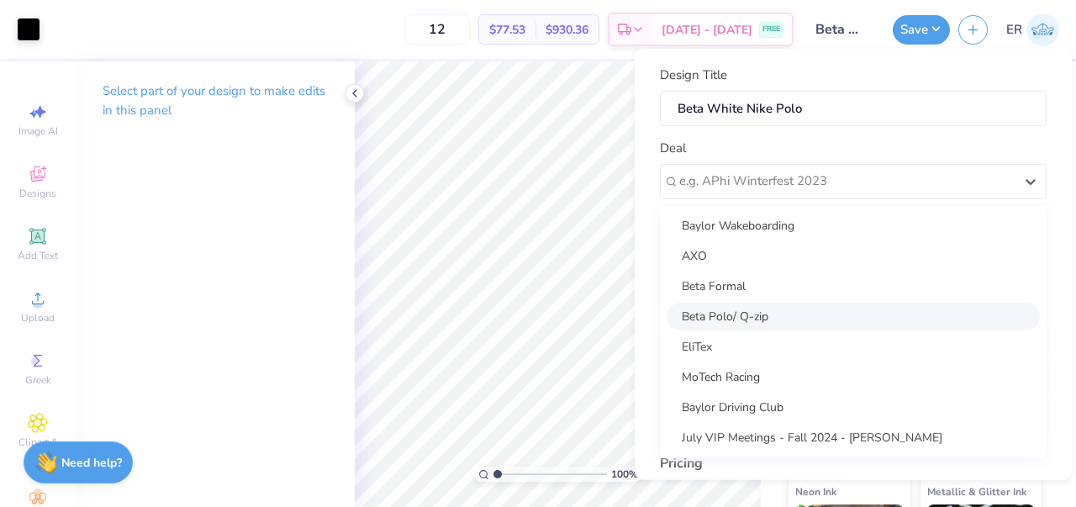
click at [758, 311] on div "Beta Polo/ Q-zip" at bounding box center [853, 316] width 373 height 28
type input "[PERSON_NAME]"
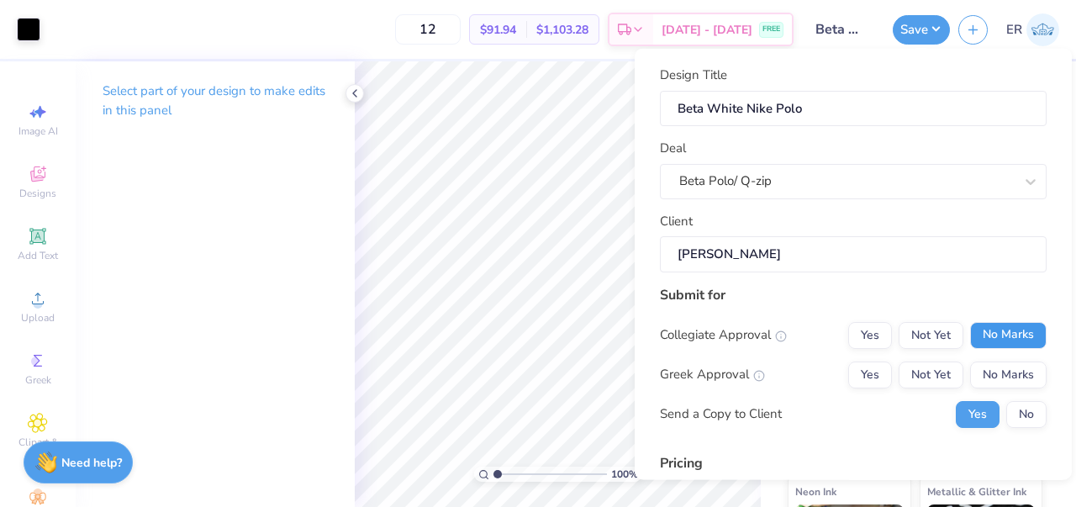
click at [1010, 326] on button "No Marks" at bounding box center [1008, 334] width 77 height 27
click at [916, 374] on button "Not Yet" at bounding box center [931, 374] width 65 height 27
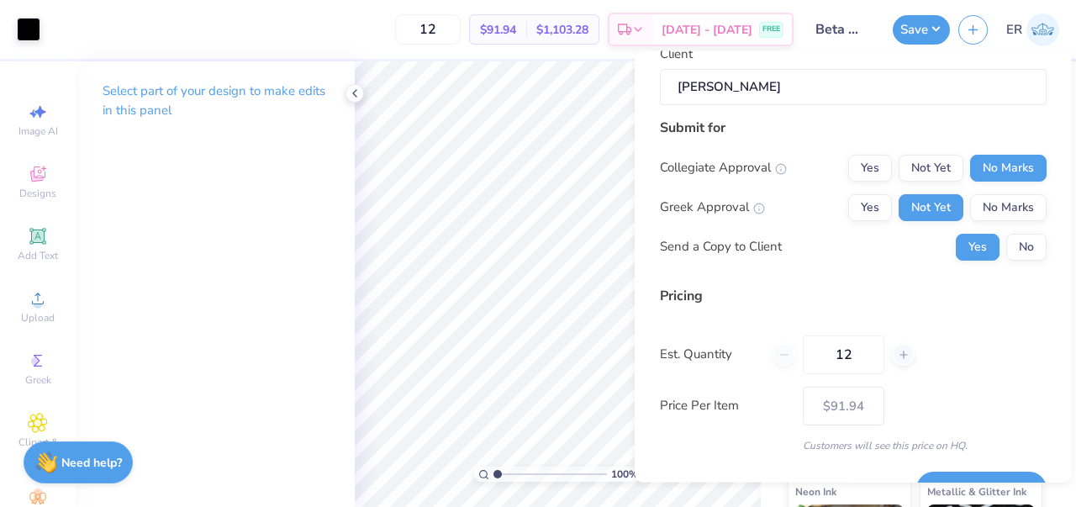
scroll to position [210, 0]
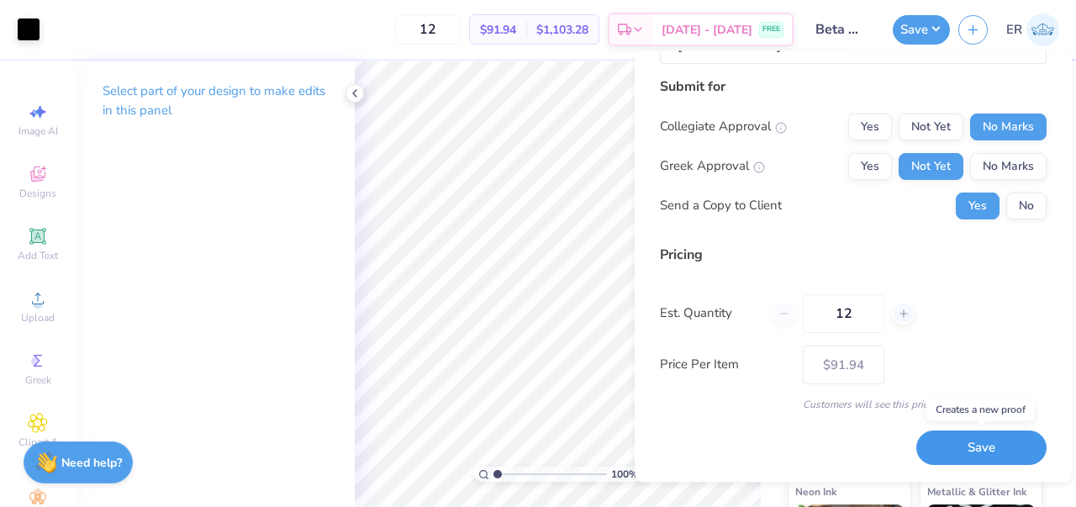
click at [984, 451] on button "Save" at bounding box center [981, 448] width 130 height 34
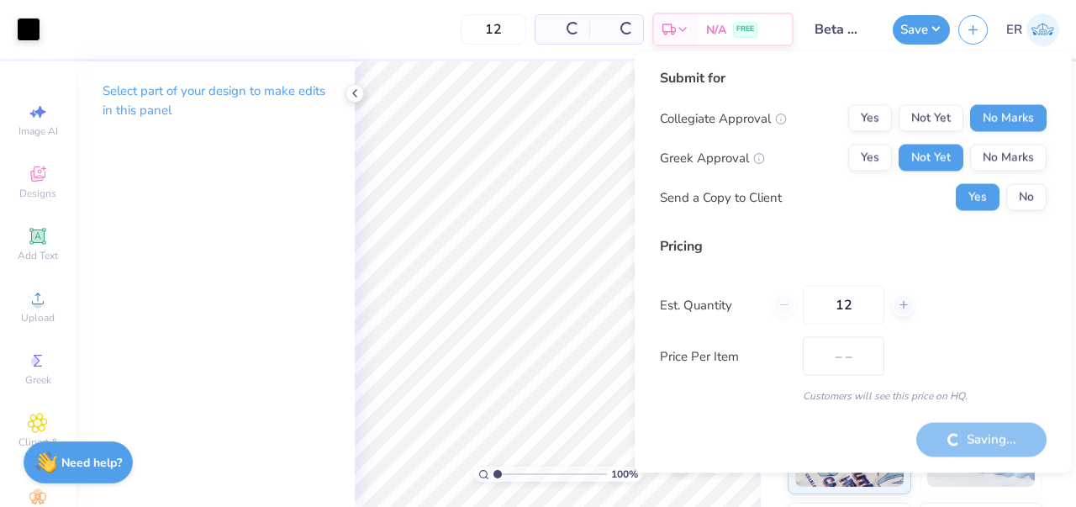
type input "$91.94"
